Goal: Check status: Check status

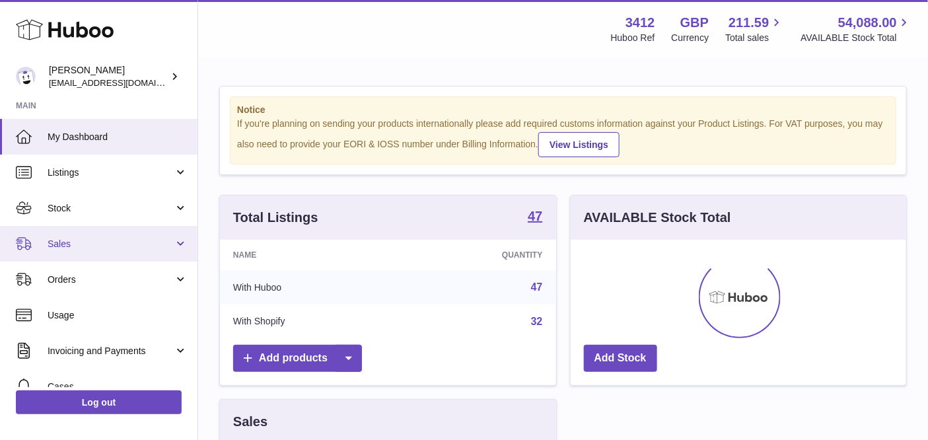
scroll to position [205, 342]
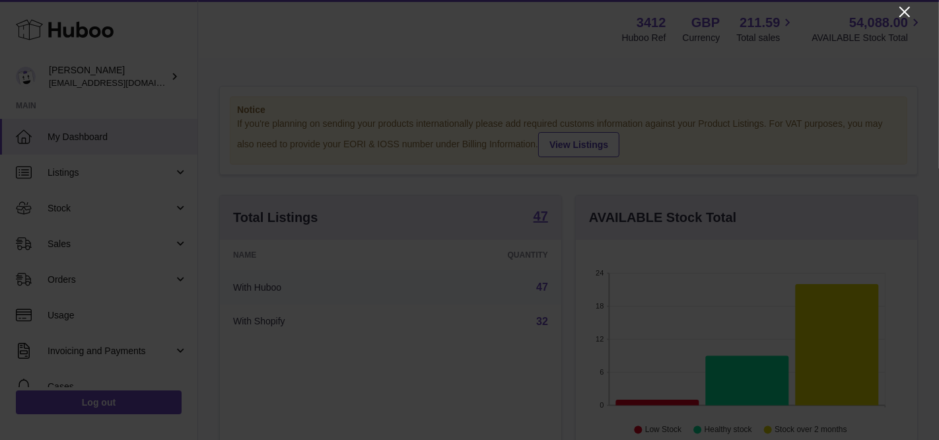
click at [906, 11] on icon "Close" at bounding box center [905, 12] width 16 height 16
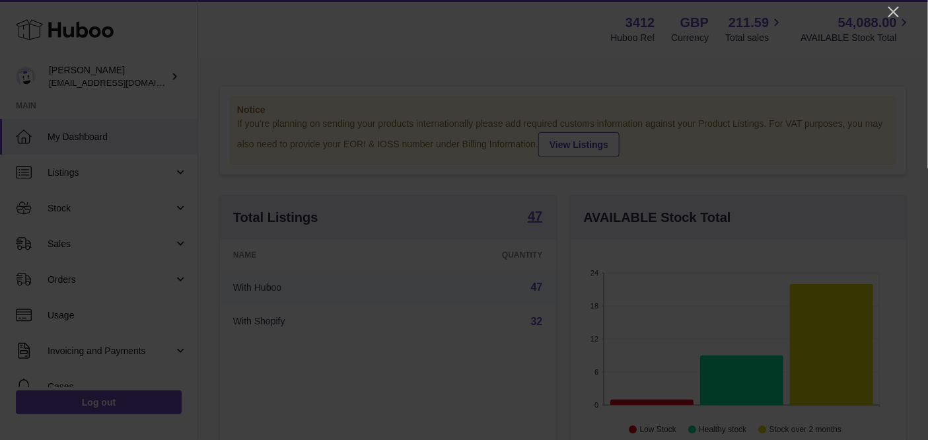
scroll to position [659997, 659867]
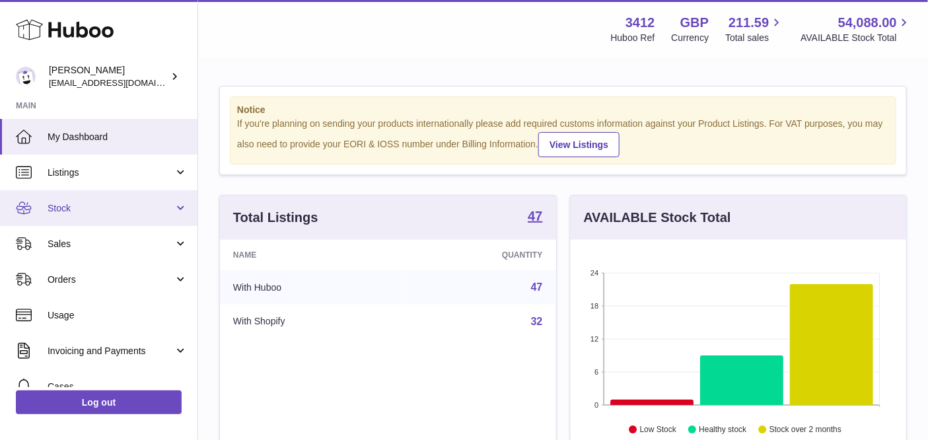
click at [143, 216] on link "Stock" at bounding box center [98, 208] width 197 height 36
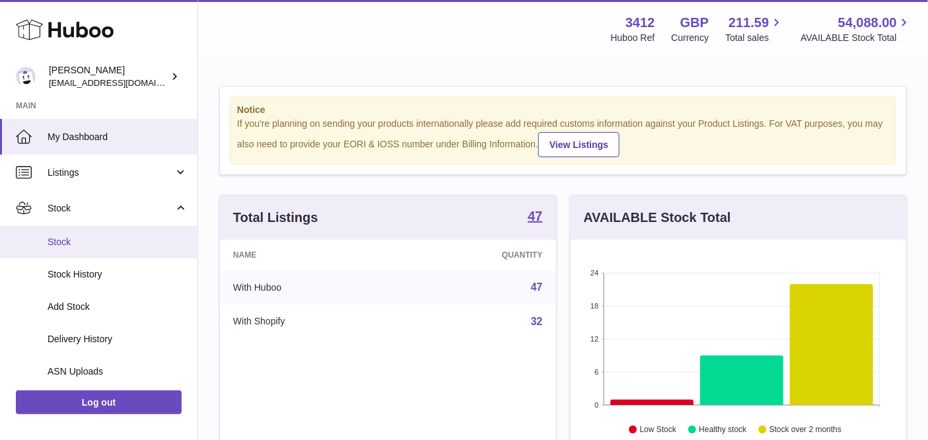
click at [121, 240] on span "Stock" at bounding box center [118, 242] width 140 height 13
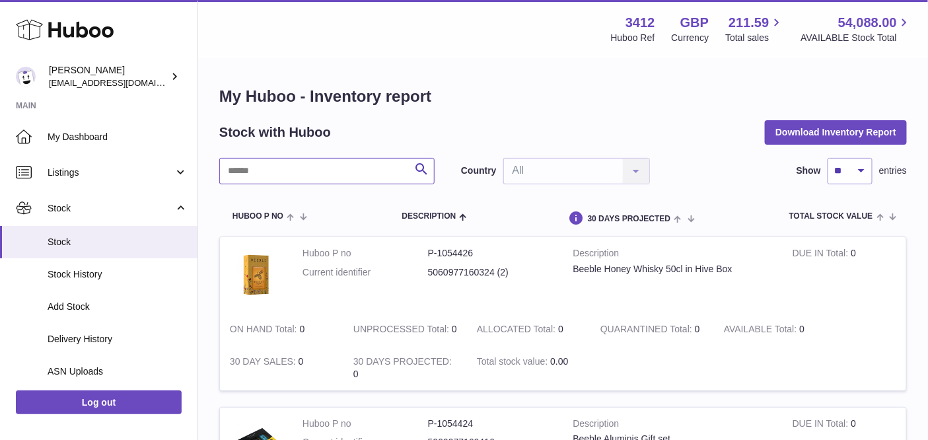
click at [329, 168] on input "text" at bounding box center [326, 171] width 215 height 26
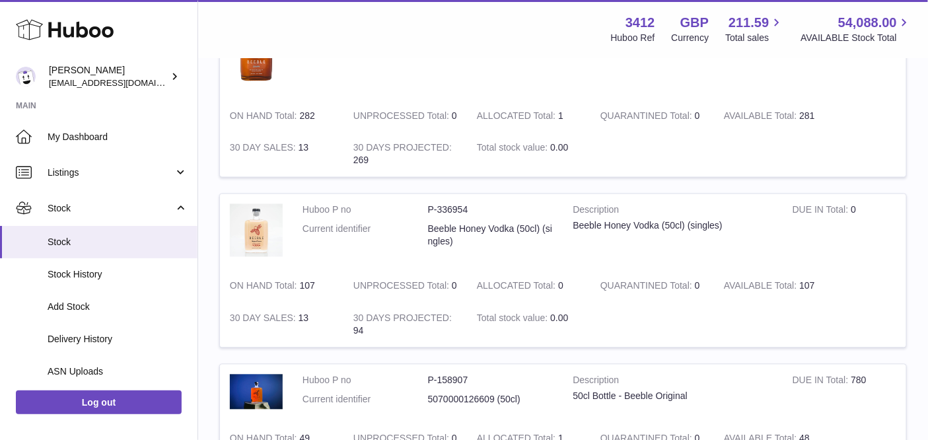
scroll to position [755, 0]
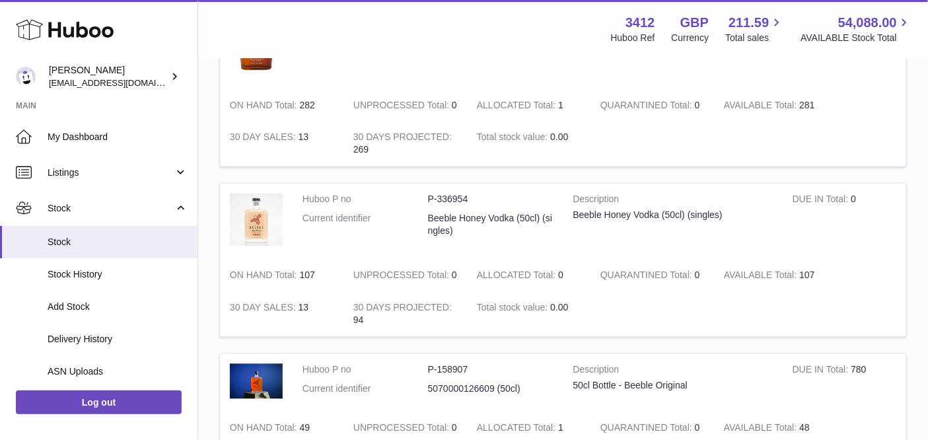
type input "****"
drag, startPoint x: 814, startPoint y: 275, endPoint x: 803, endPoint y: 274, distance: 11.3
click at [803, 274] on td "AVAILABLE Total 107" at bounding box center [775, 275] width 123 height 32
click at [798, 282] on td "AVAILABLE Total 107" at bounding box center [775, 275] width 123 height 32
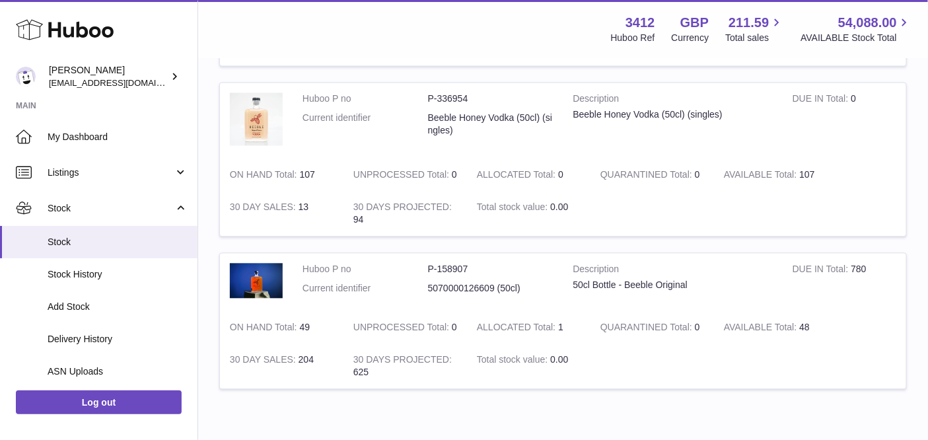
scroll to position [890, 0]
